Goal: Task Accomplishment & Management: Manage account settings

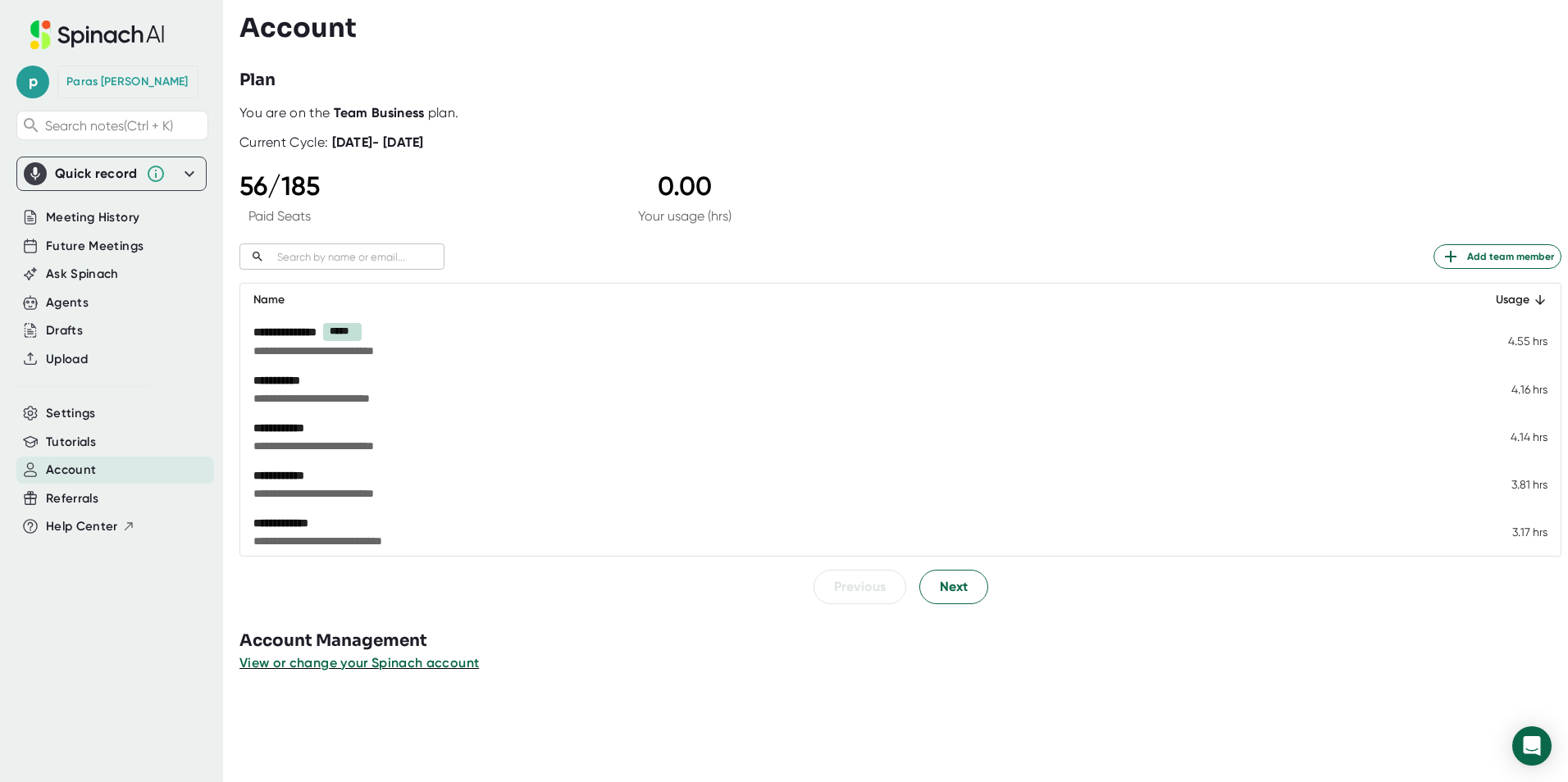
click at [482, 116] on div "You are on the Team Business plan." at bounding box center [900, 112] width 1322 height 17
click at [191, 171] on icon at bounding box center [189, 174] width 20 height 20
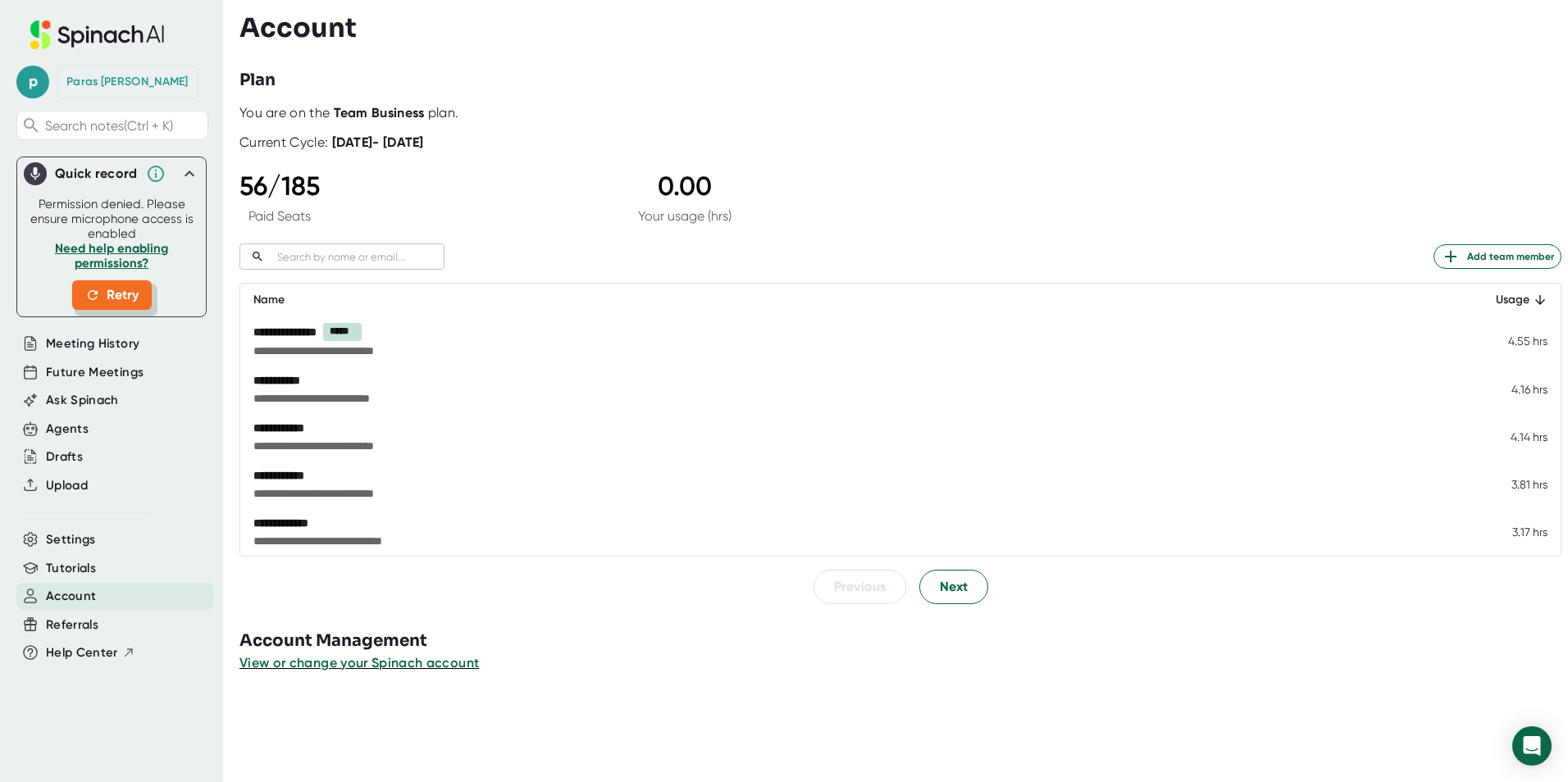
click at [119, 294] on span "Retry" at bounding box center [111, 295] width 54 height 20
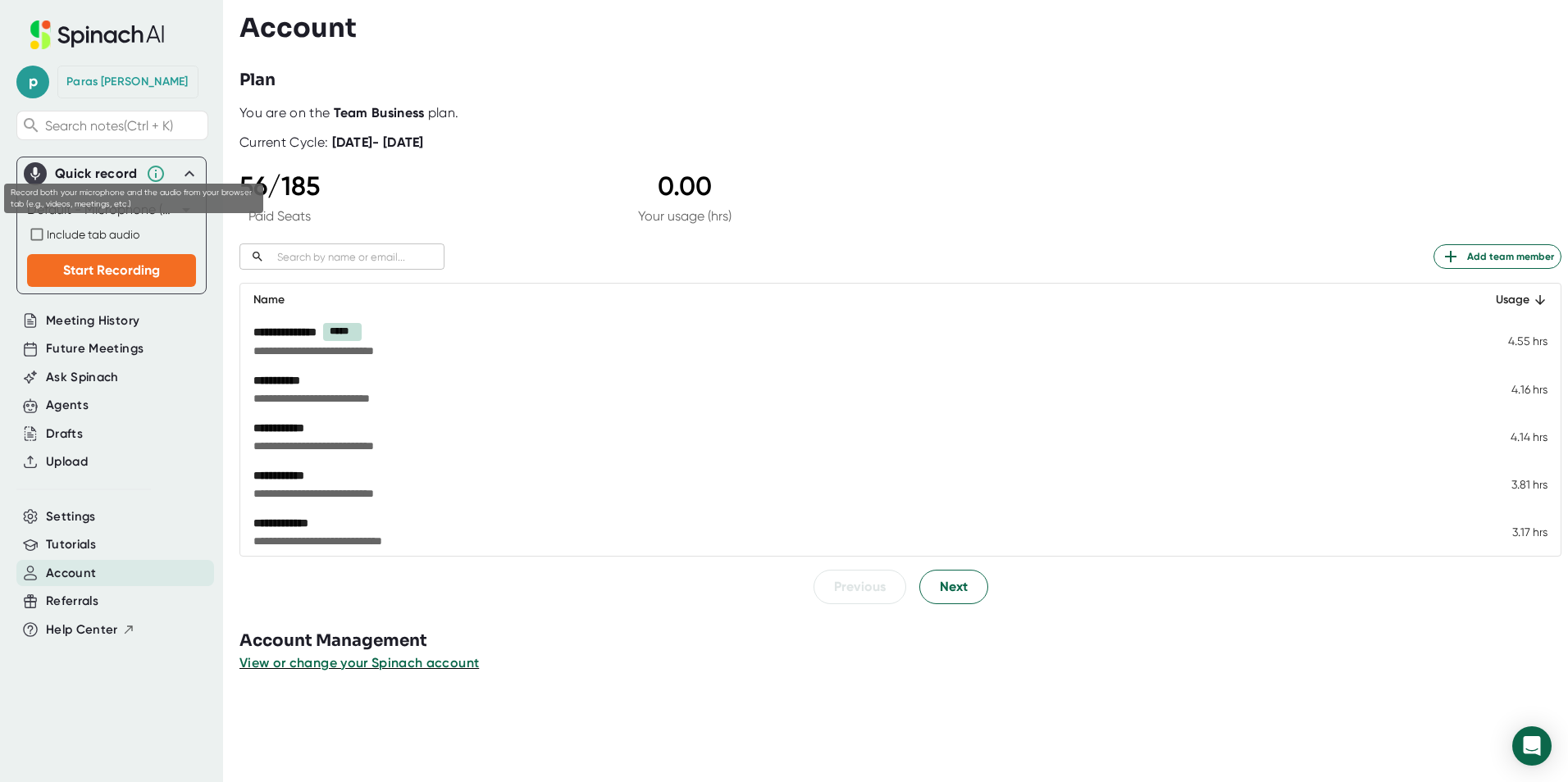
click at [35, 232] on input "Include tab audio" at bounding box center [37, 234] width 20 height 20
checkbox input "true"
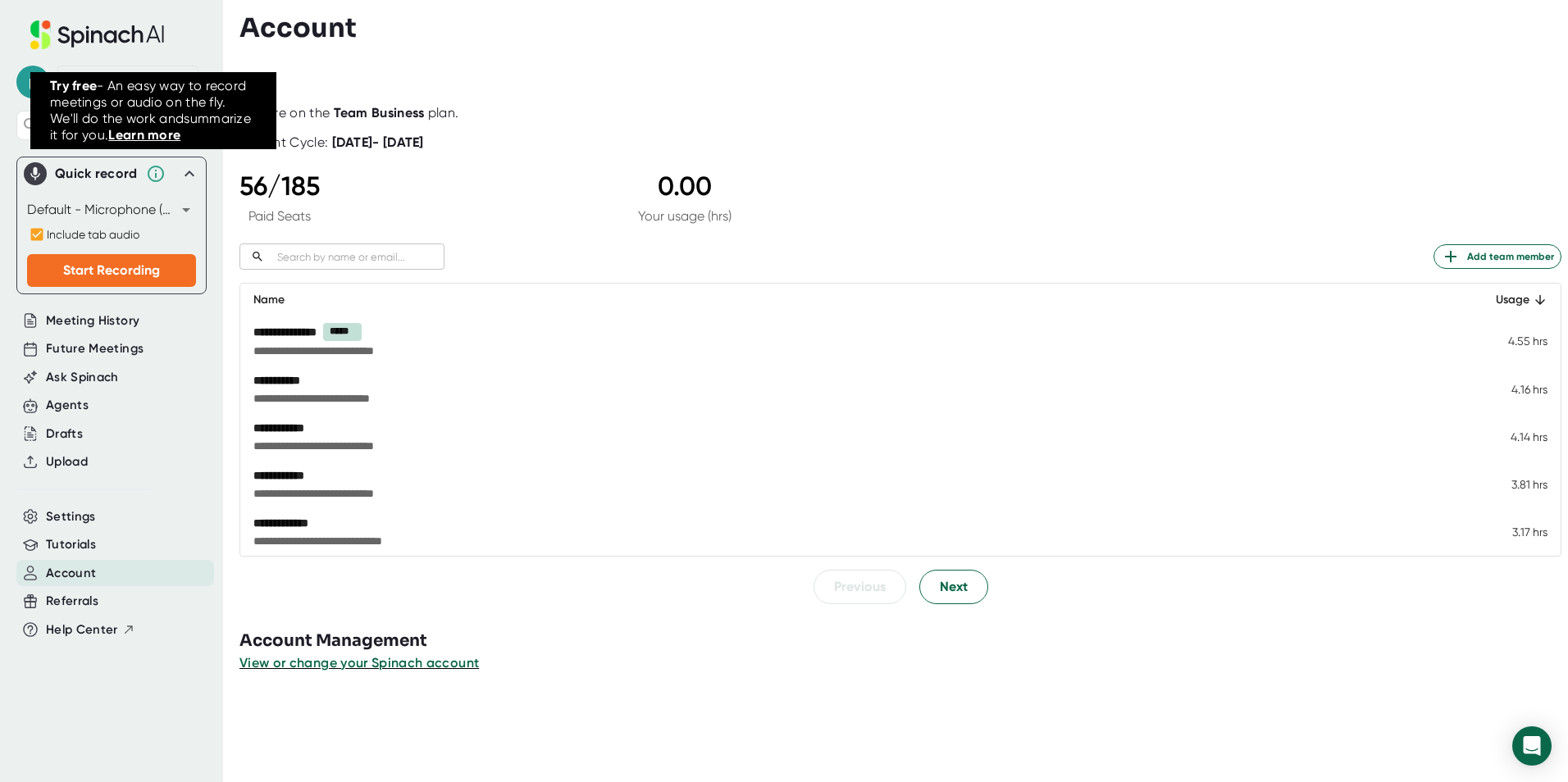
click at [145, 171] on icon at bounding box center [155, 174] width 20 height 20
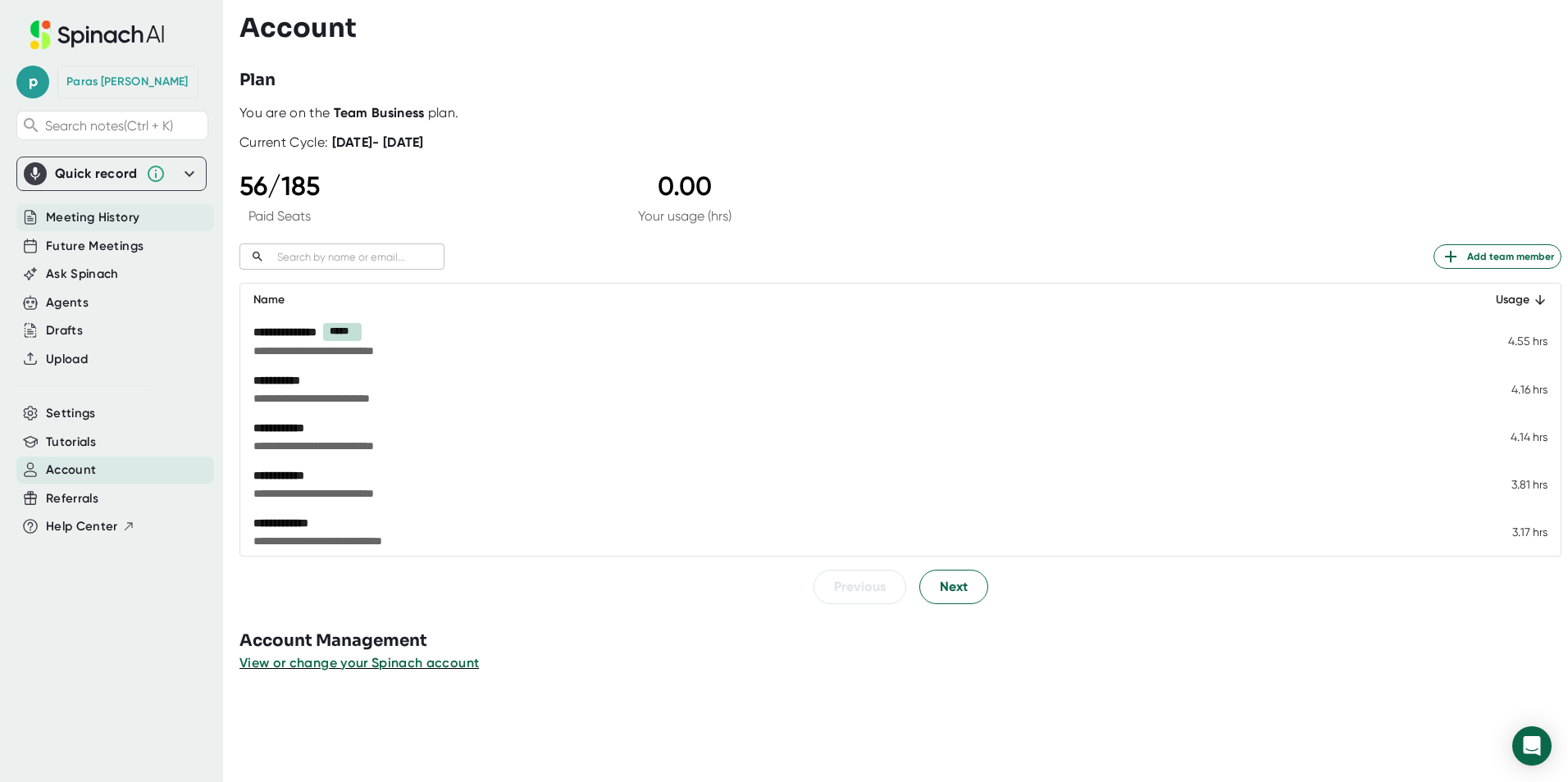
click at [110, 218] on span "Meeting History" at bounding box center [93, 217] width 94 height 19
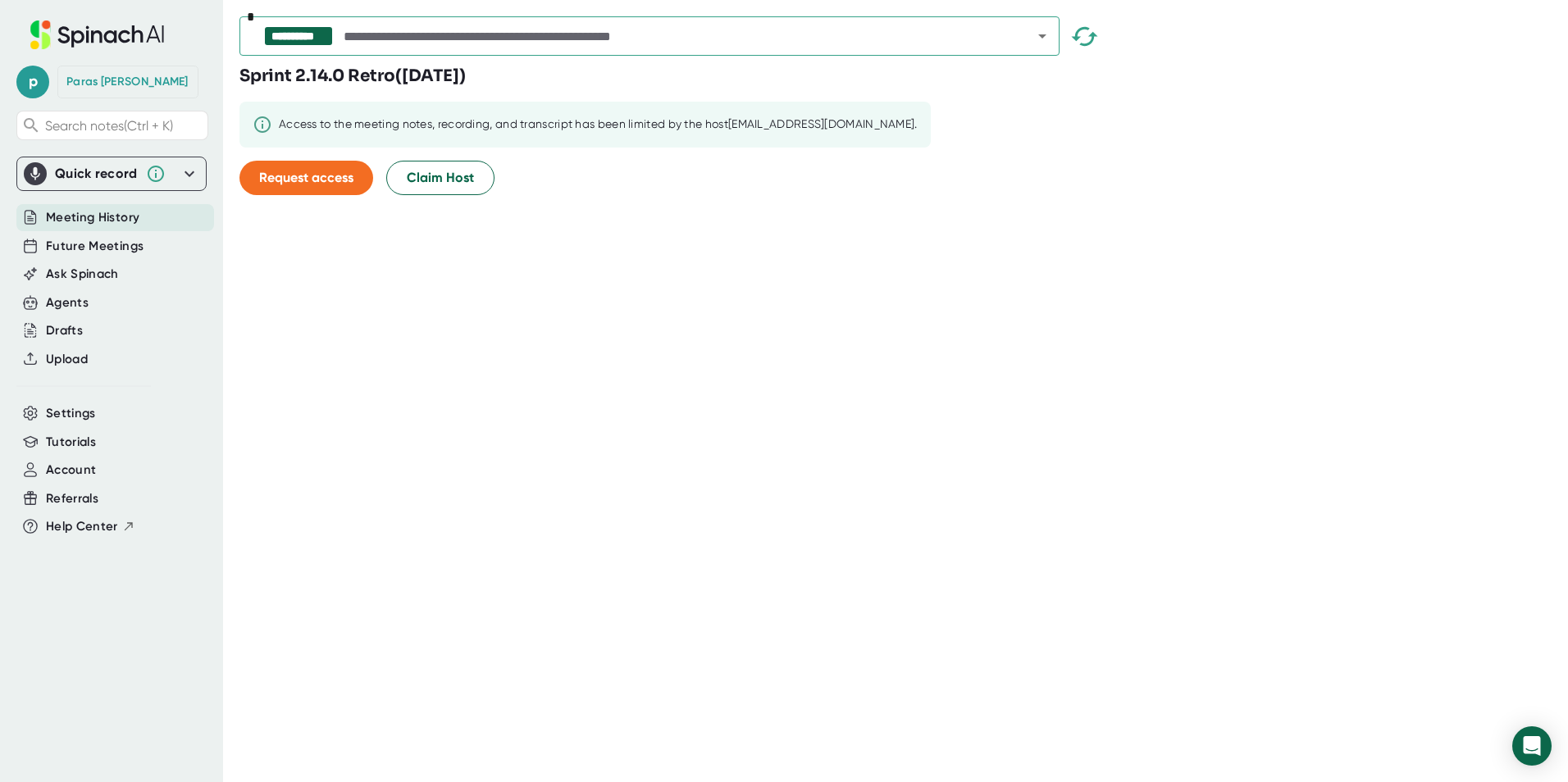
click at [109, 218] on span "Meeting History" at bounding box center [93, 217] width 94 height 19
click at [103, 244] on span "Future Meetings" at bounding box center [95, 246] width 98 height 19
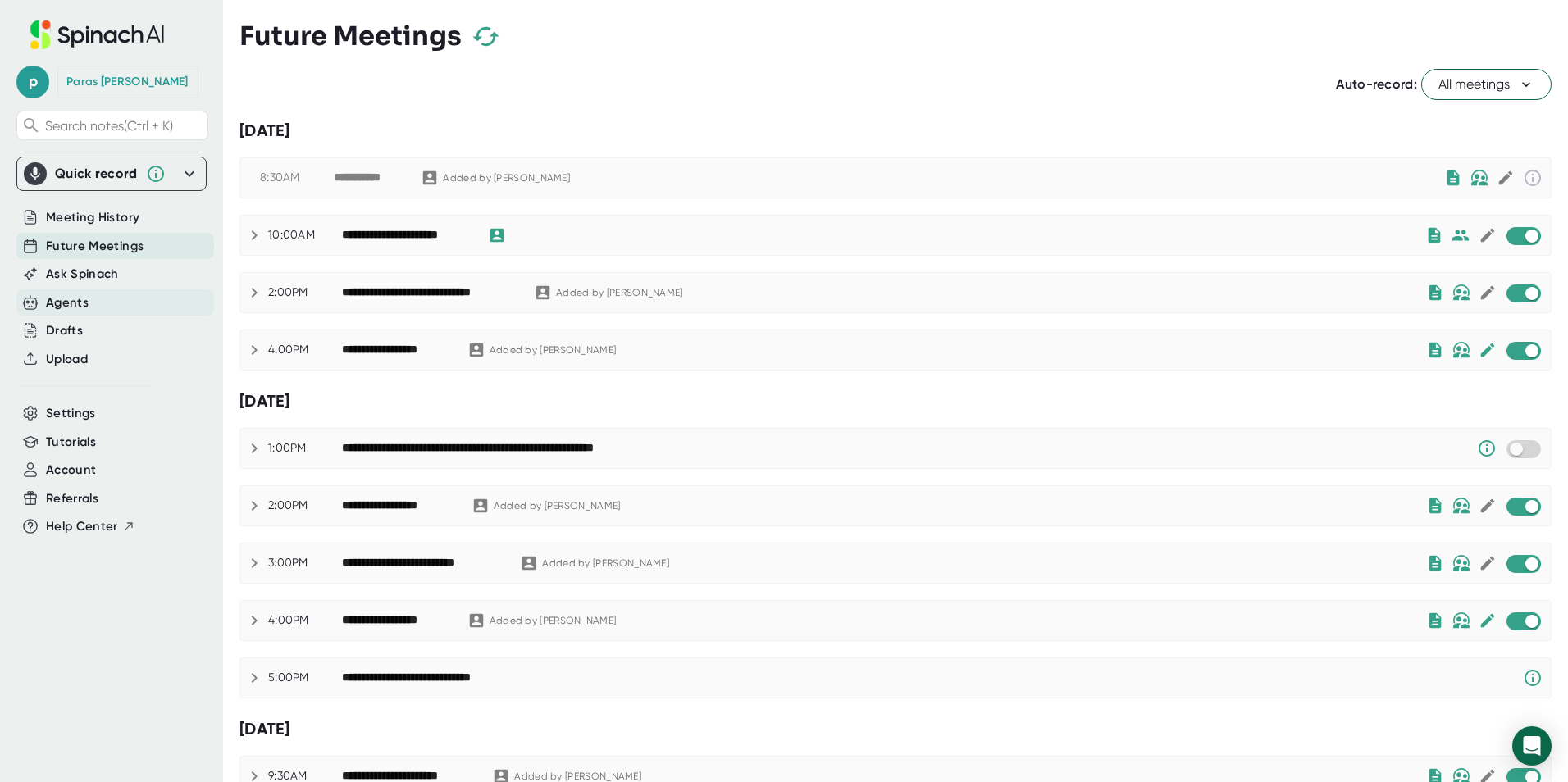
click at [81, 298] on div "Agents" at bounding box center [67, 303] width 43 height 19
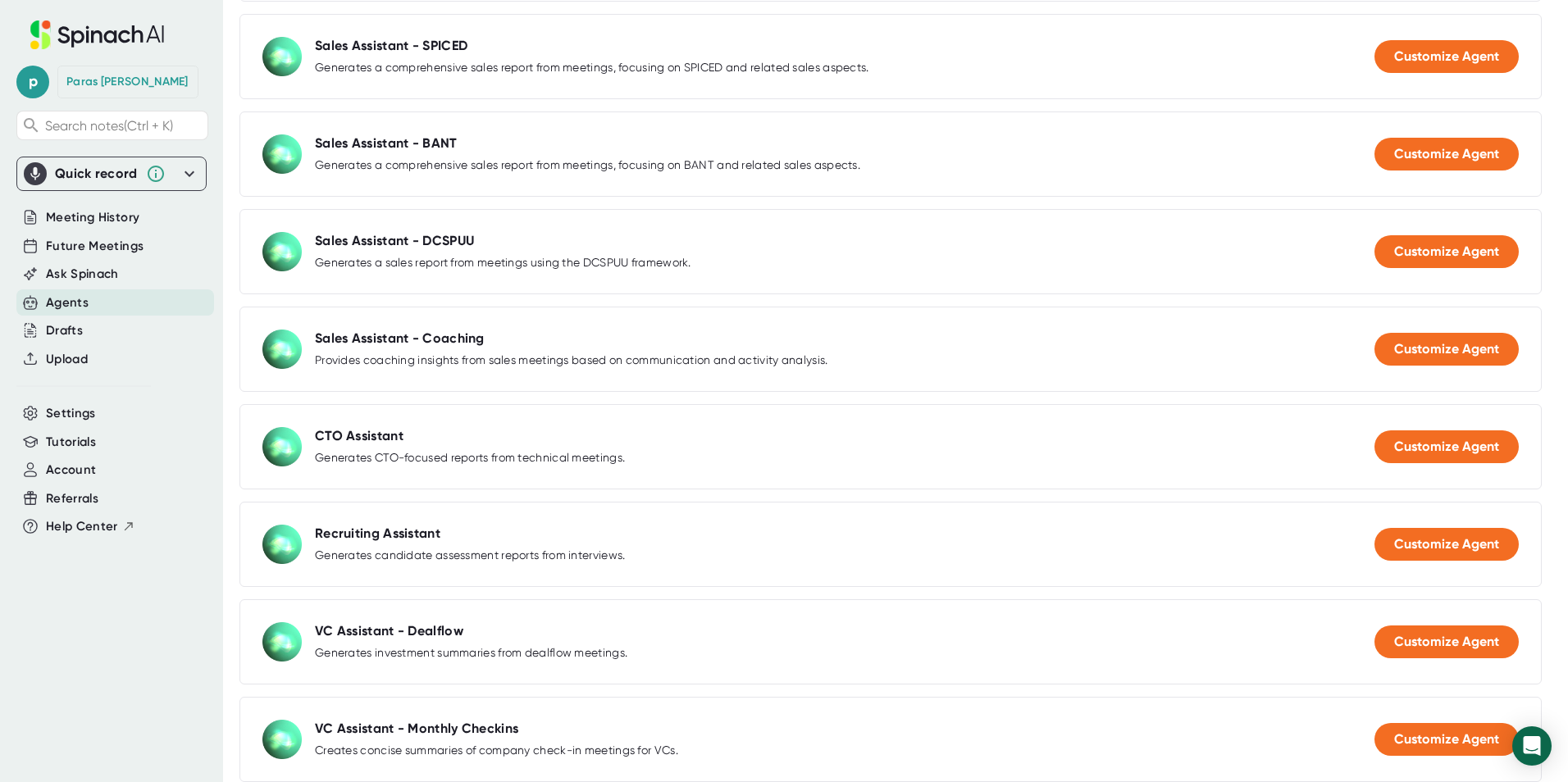
scroll to position [1197, 0]
